Goal: Navigation & Orientation: Go to known website

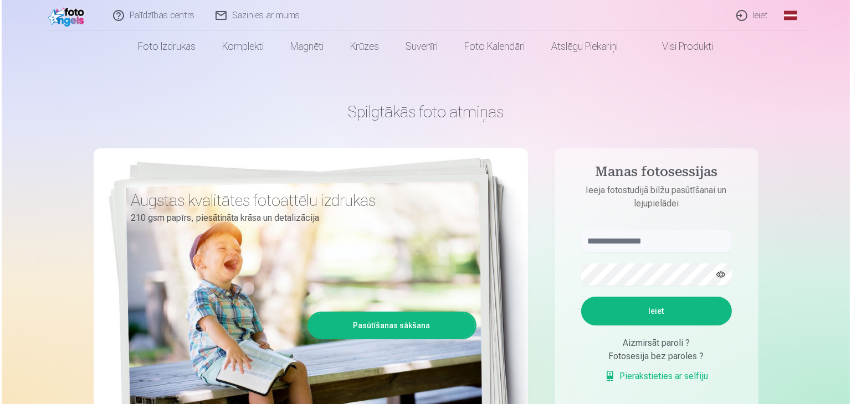
scroll to position [55, 0]
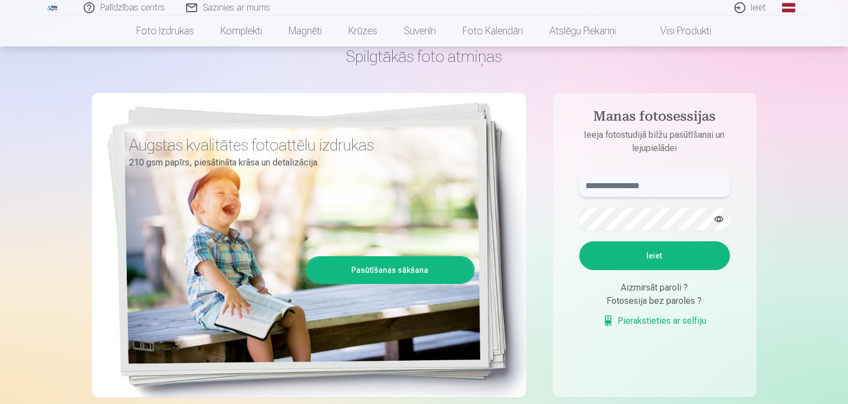
click at [643, 189] on input "text" at bounding box center [654, 186] width 151 height 22
click at [641, 187] on input "text" at bounding box center [654, 186] width 151 height 22
click at [756, 8] on link "Ieiet" at bounding box center [751, 8] width 53 height 16
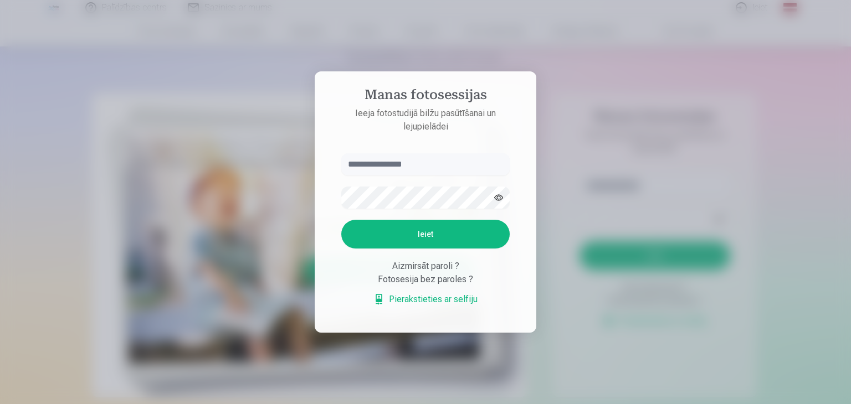
drag, startPoint x: 438, startPoint y: 171, endPoint x: 443, endPoint y: 165, distance: 7.9
click at [441, 168] on input "text" at bounding box center [425, 164] width 168 height 22
